Goal: Task Accomplishment & Management: Use online tool/utility

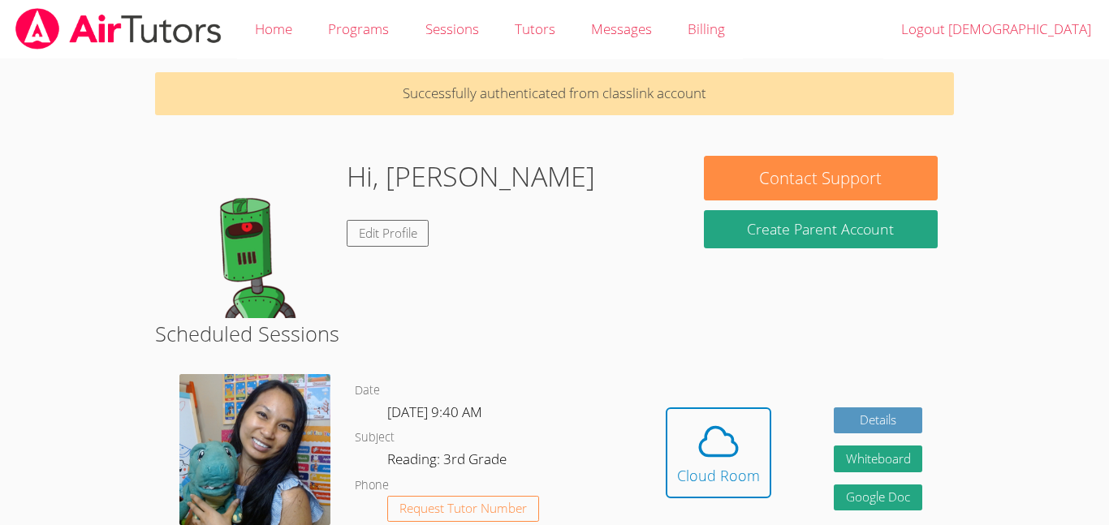
click at [711, 381] on div "Hidden Cloud Room Details Whiteboard Hidden Google Doc" at bounding box center [793, 465] width 319 height 206
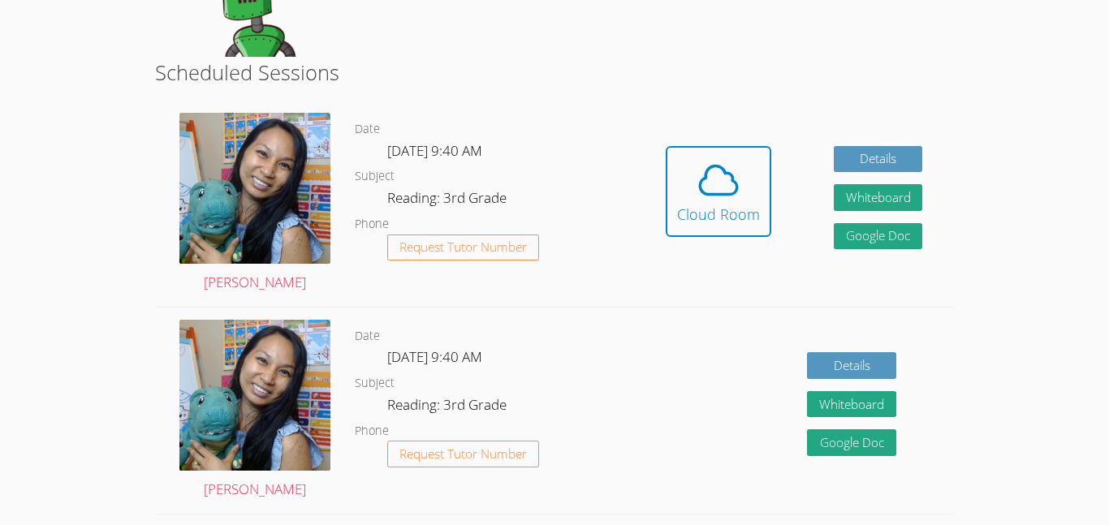
scroll to position [261, 0]
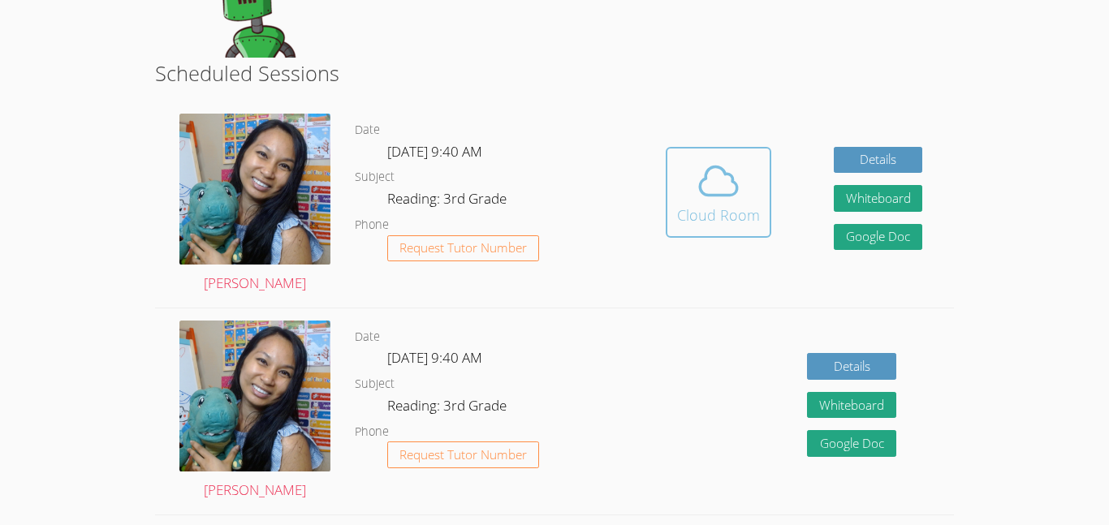
click at [712, 224] on div "Cloud Room" at bounding box center [718, 215] width 83 height 23
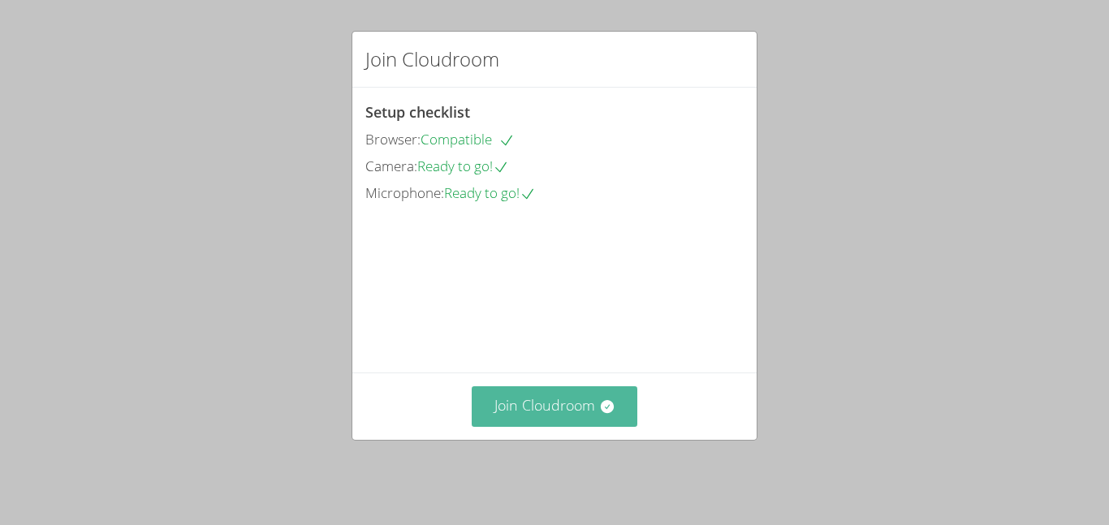
click at [572, 421] on button "Join Cloudroom" at bounding box center [555, 406] width 166 height 40
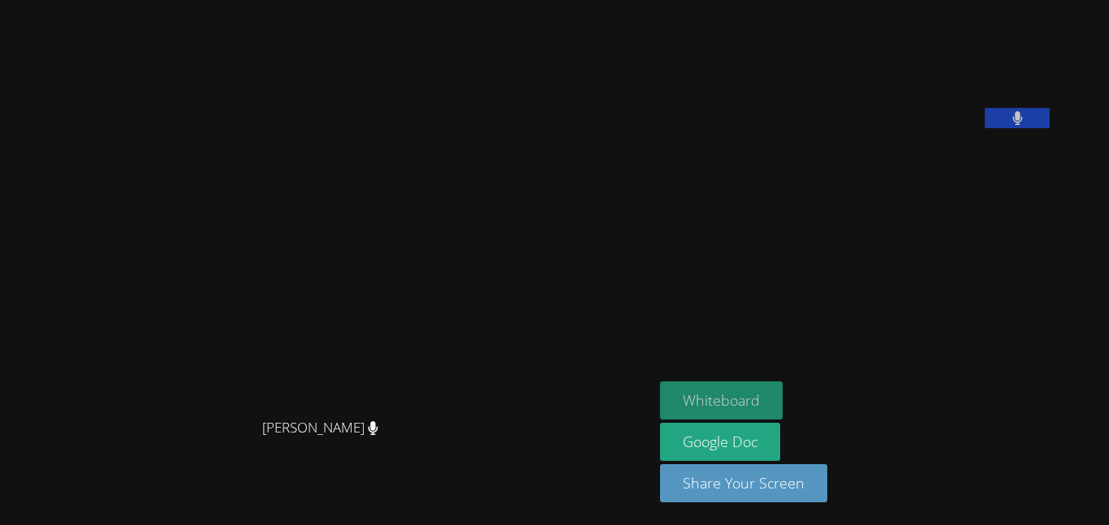
click at [783, 404] on button "Whiteboard" at bounding box center [721, 401] width 123 height 38
